Goal: Find specific page/section

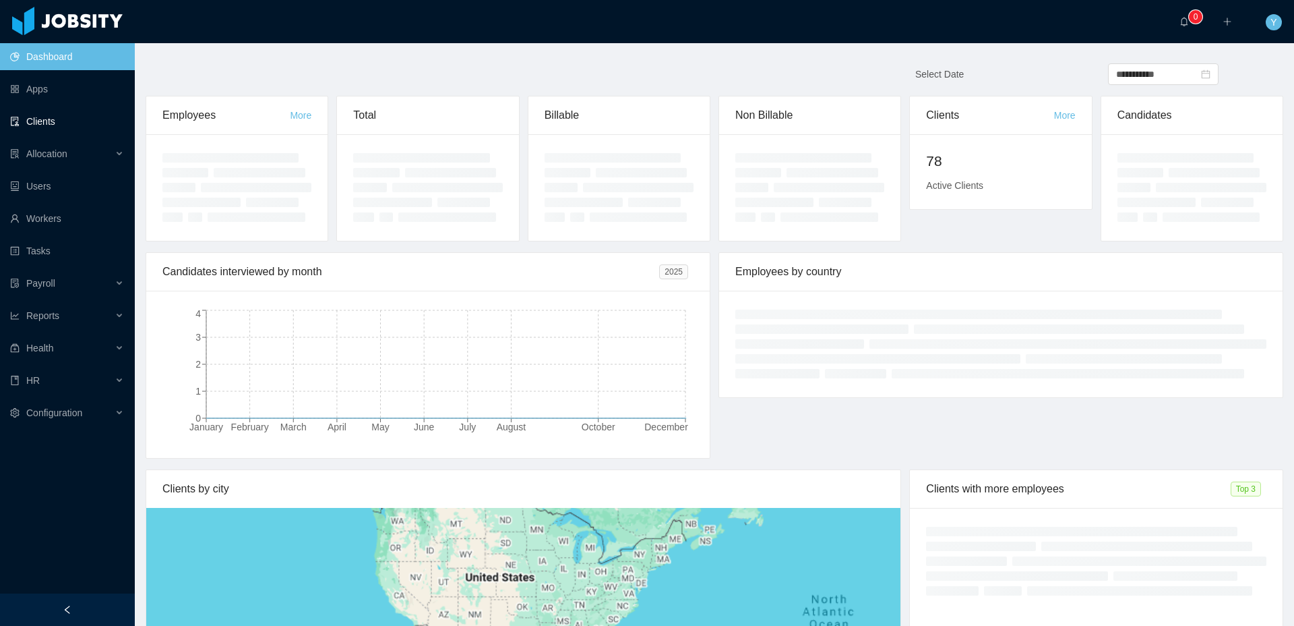
click at [84, 133] on link "Clients" at bounding box center [67, 121] width 114 height 27
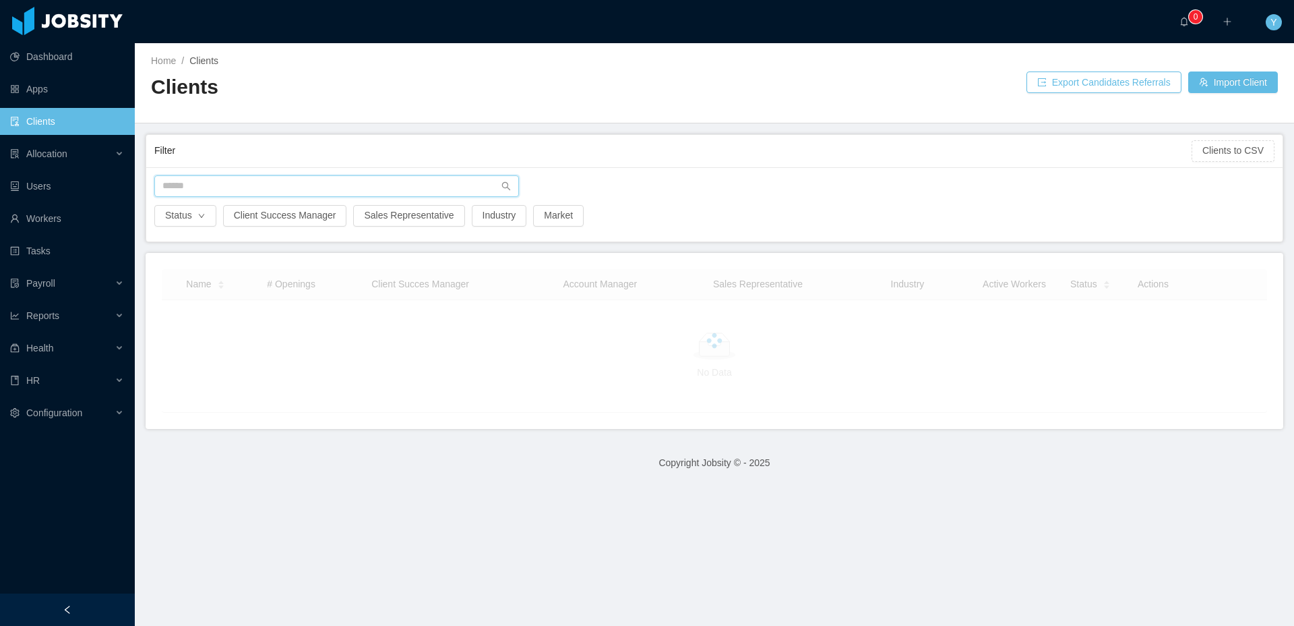
click at [297, 191] on input "text" at bounding box center [336, 186] width 365 height 22
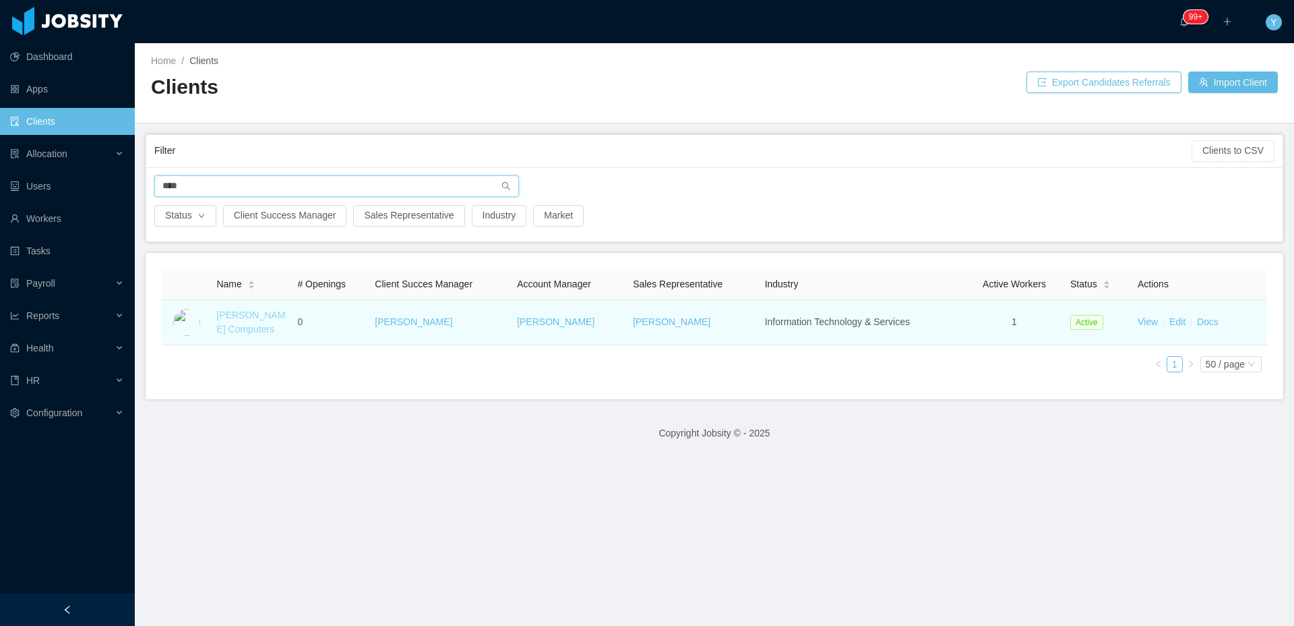
type input "****"
click at [257, 321] on link "[PERSON_NAME] Computers" at bounding box center [250, 321] width 69 height 25
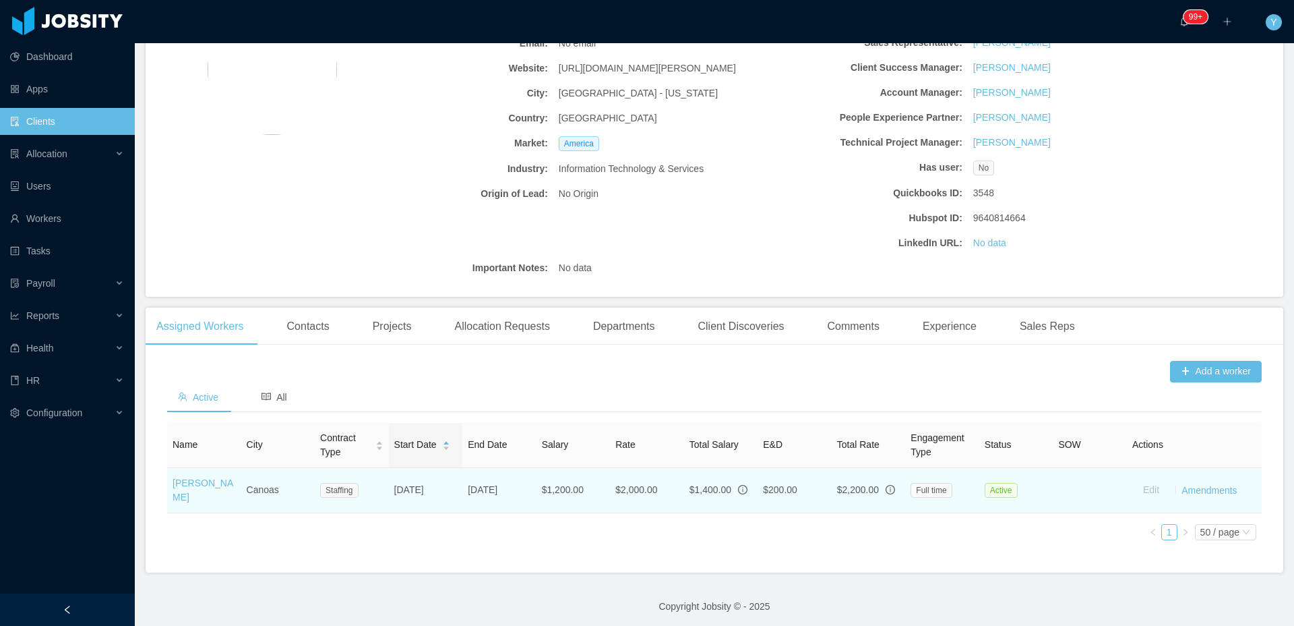
scroll to position [159, 0]
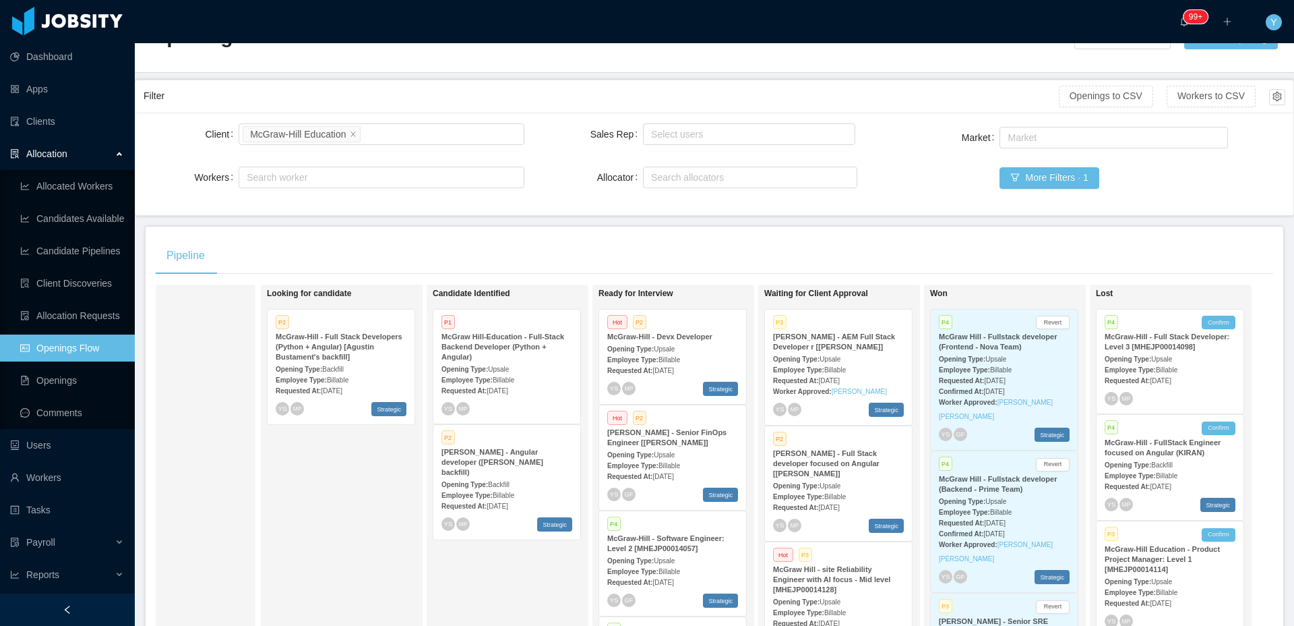
scroll to position [28, 0]
